Goal: Navigation & Orientation: Find specific page/section

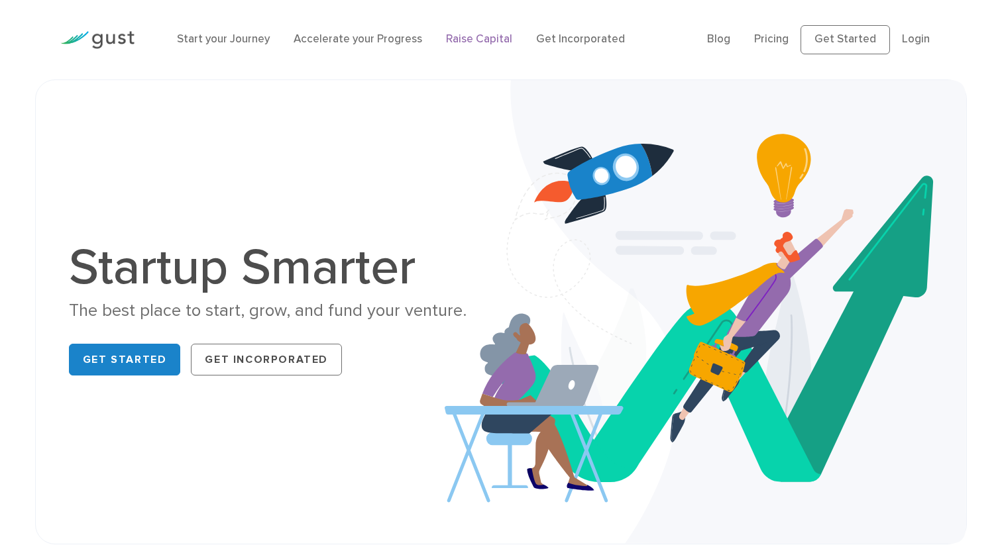
click at [482, 44] on link "Raise Capital" at bounding box center [479, 38] width 66 height 13
click at [767, 54] on div "Blog FAQ Pricing Get Started Login Login" at bounding box center [824, 40] width 254 height 56
click at [767, 44] on link "Pricing" at bounding box center [771, 38] width 34 height 13
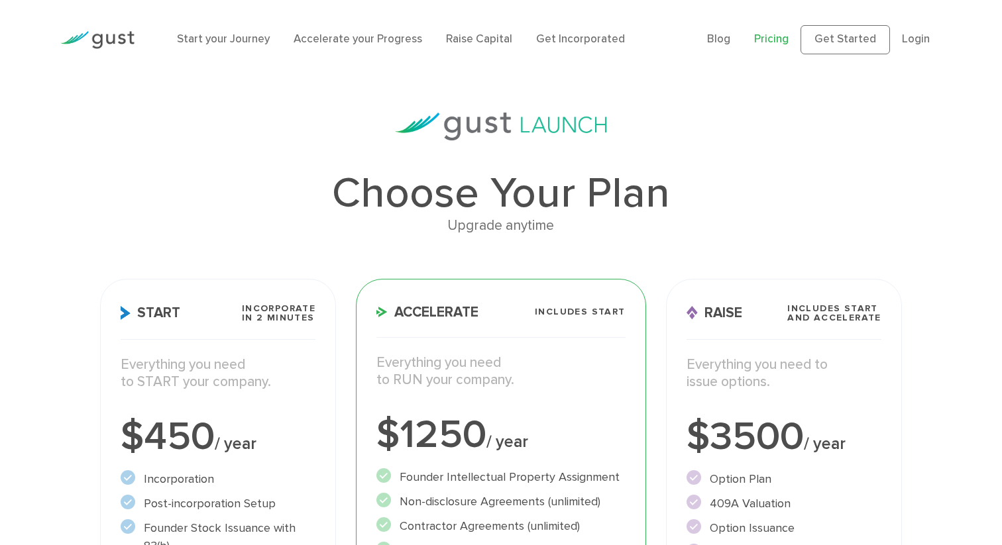
click at [909, 25] on ul "Blog FAQ Pricing Get Started Login Login" at bounding box center [824, 39] width 235 height 29
click at [912, 35] on link "Login" at bounding box center [916, 38] width 28 height 13
